Goal: Ask a question

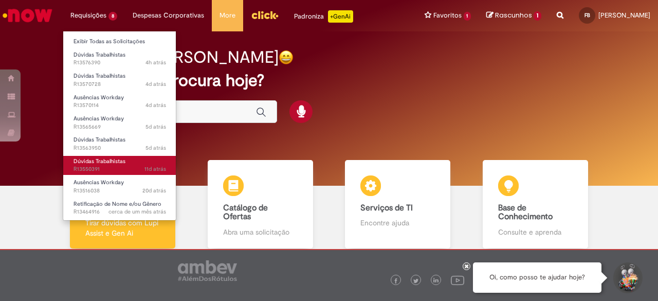
click at [116, 164] on span "Dúvidas Trabalhistas" at bounding box center [100, 161] width 52 height 8
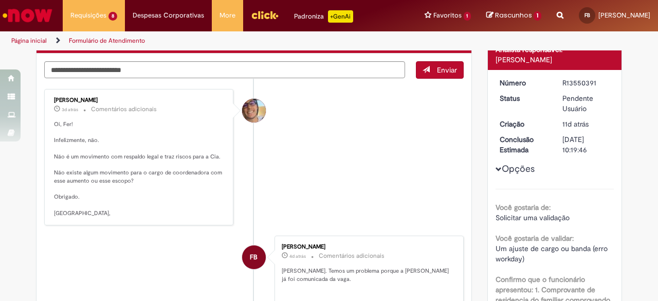
scroll to position [51, 0]
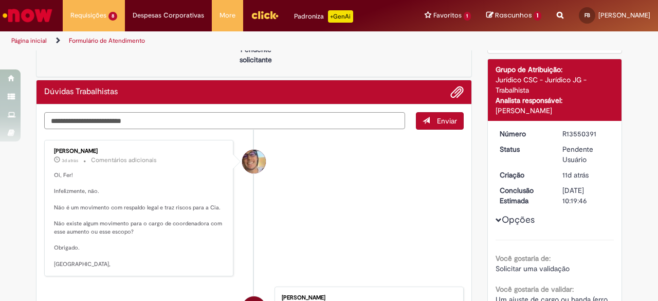
click at [323, 125] on textarea "Digite sua mensagem aqui..." at bounding box center [224, 120] width 361 height 17
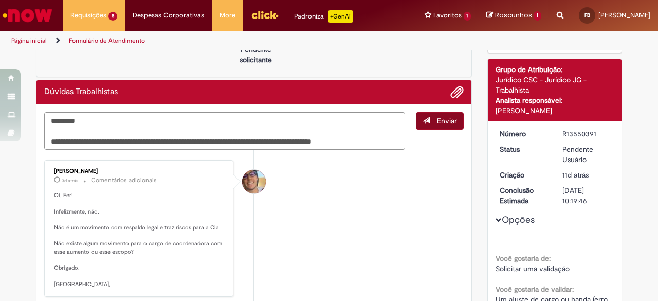
type textarea "**********"
click at [445, 120] on span "Enviar" at bounding box center [447, 120] width 20 height 9
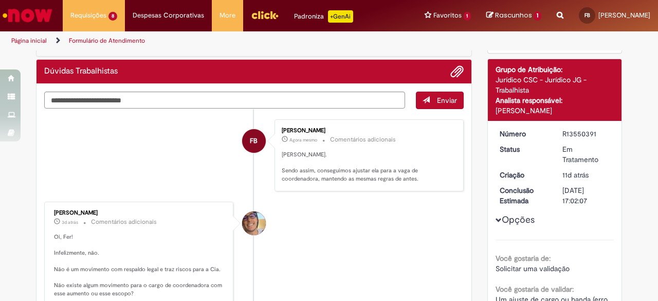
click at [326, 202] on li "[PERSON_NAME] 3d atrás 3 dias atrás Comentários adicionais Oi, Fer! Infelizment…" at bounding box center [253, 270] width 419 height 137
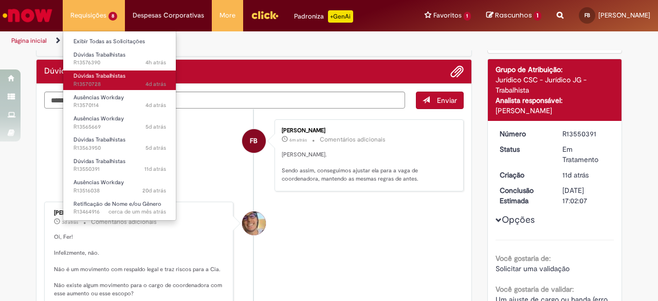
click at [120, 71] on link "Dúvidas Trabalhistas 4d atrás 4 dias atrás R13570728" at bounding box center [119, 79] width 113 height 19
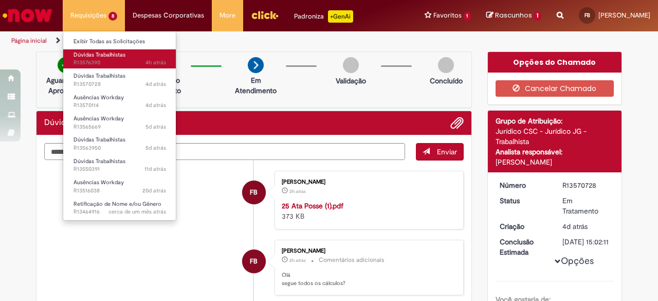
click at [110, 54] on span "Dúvidas Trabalhistas" at bounding box center [100, 55] width 52 height 8
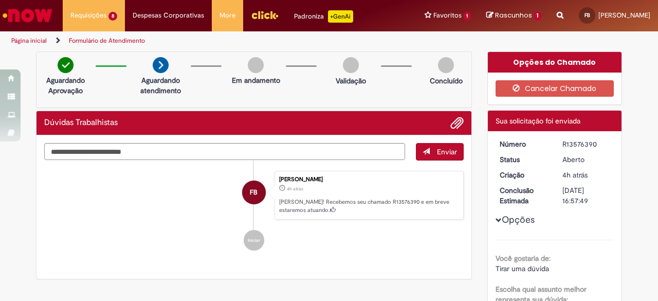
click at [330, 209] on icon "Fernanda Caroline Brito" at bounding box center [333, 210] width 6 height 6
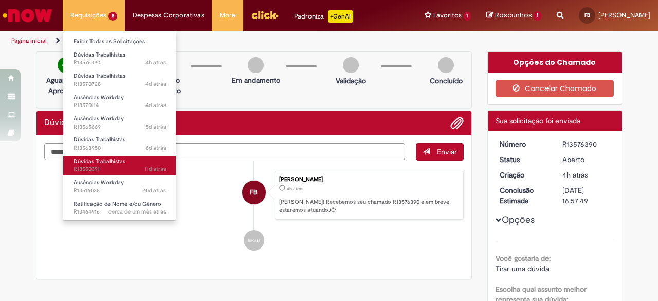
click at [105, 163] on span "Dúvidas Trabalhistas" at bounding box center [100, 161] width 52 height 8
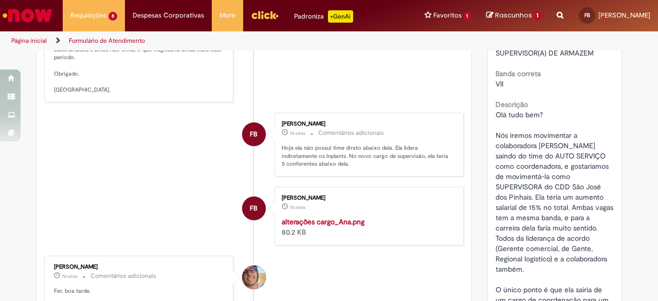
scroll to position [830, 0]
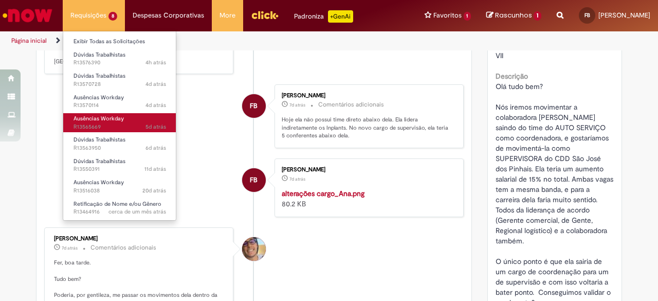
click at [91, 116] on span "Ausências Workday" at bounding box center [99, 119] width 50 height 8
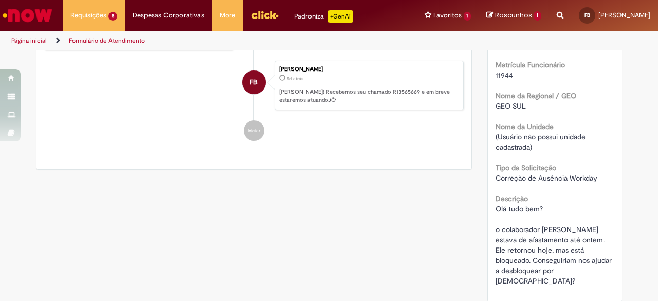
scroll to position [264, 0]
